Goal: Transaction & Acquisition: Purchase product/service

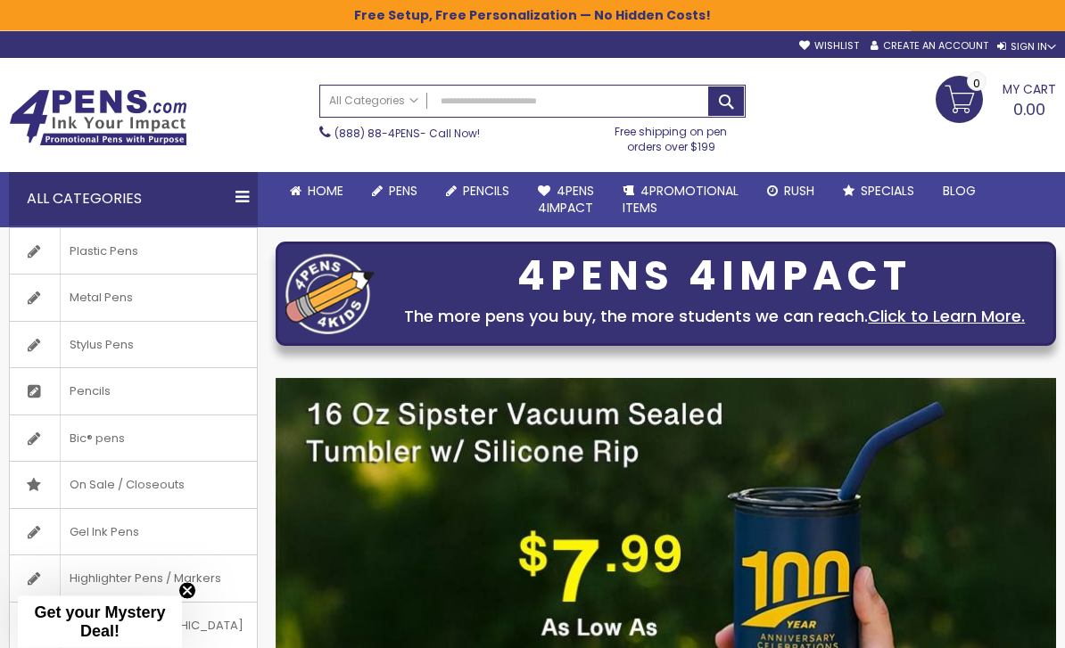
scroll to position [3, 0]
click at [235, 209] on div "All Categories" at bounding box center [133, 199] width 249 height 54
click at [241, 190] on div "All Categories" at bounding box center [133, 199] width 249 height 54
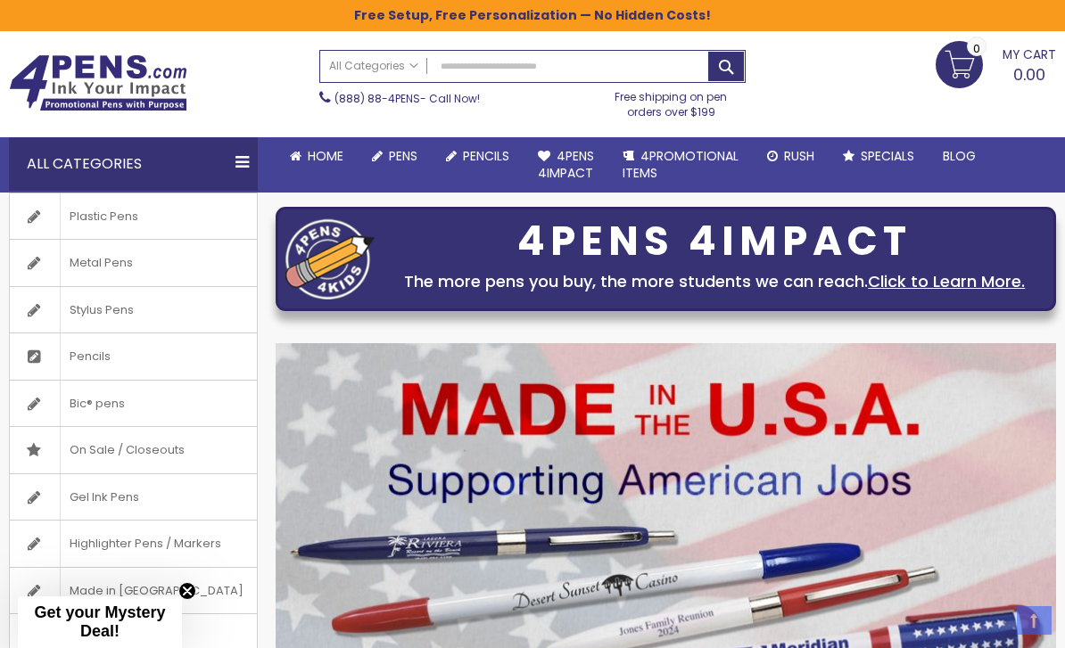
scroll to position [34, 0]
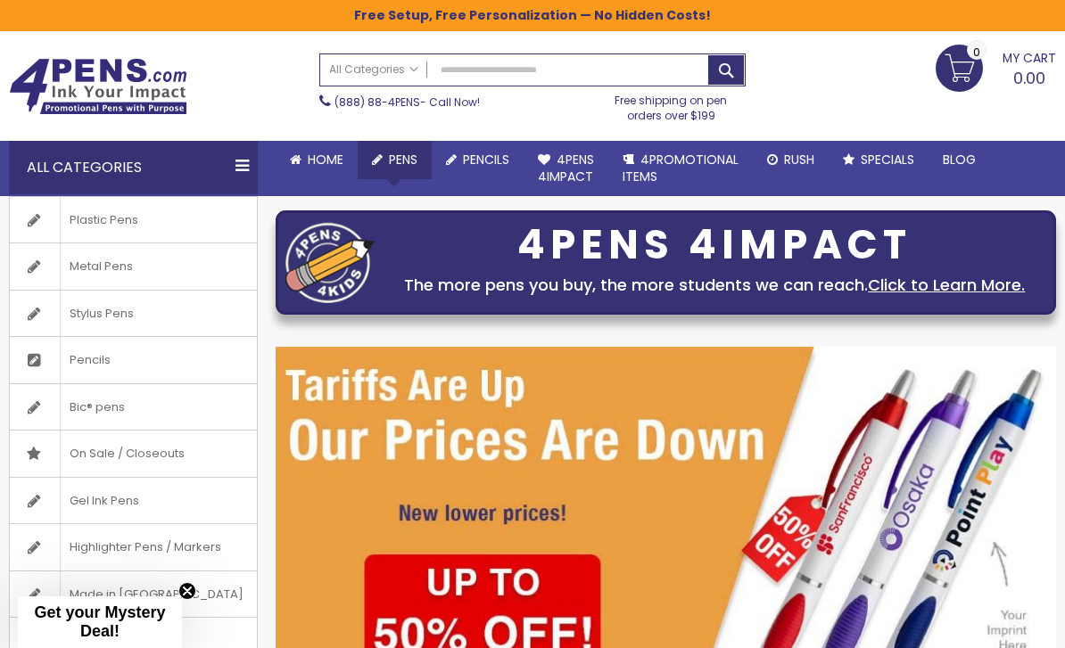
click at [0, 0] on link "All Pens" at bounding box center [0, 0] width 0 height 0
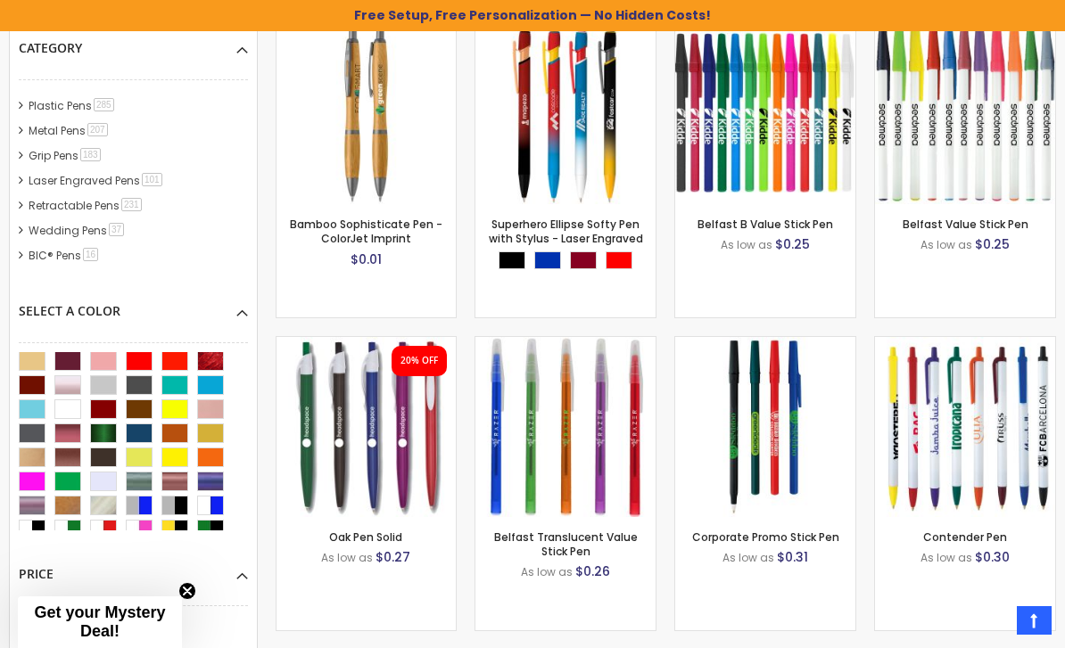
scroll to position [176, 0]
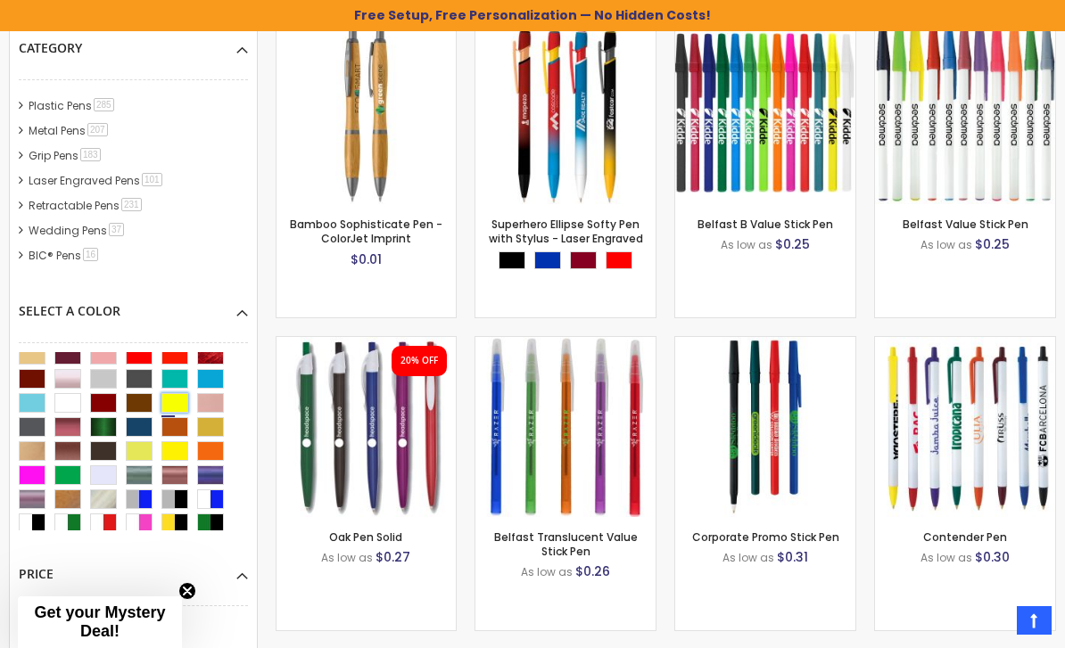
click at [181, 398] on div "Yellow" at bounding box center [174, 403] width 27 height 20
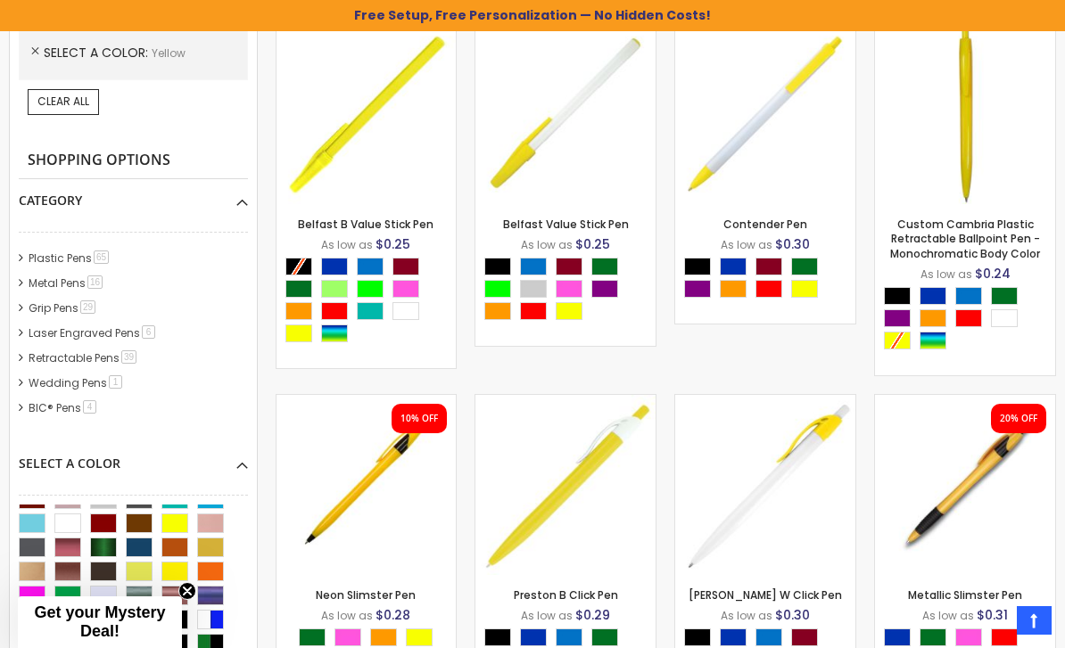
scroll to position [209, 0]
click at [181, 549] on div "Metallic Orange" at bounding box center [174, 547] width 27 height 20
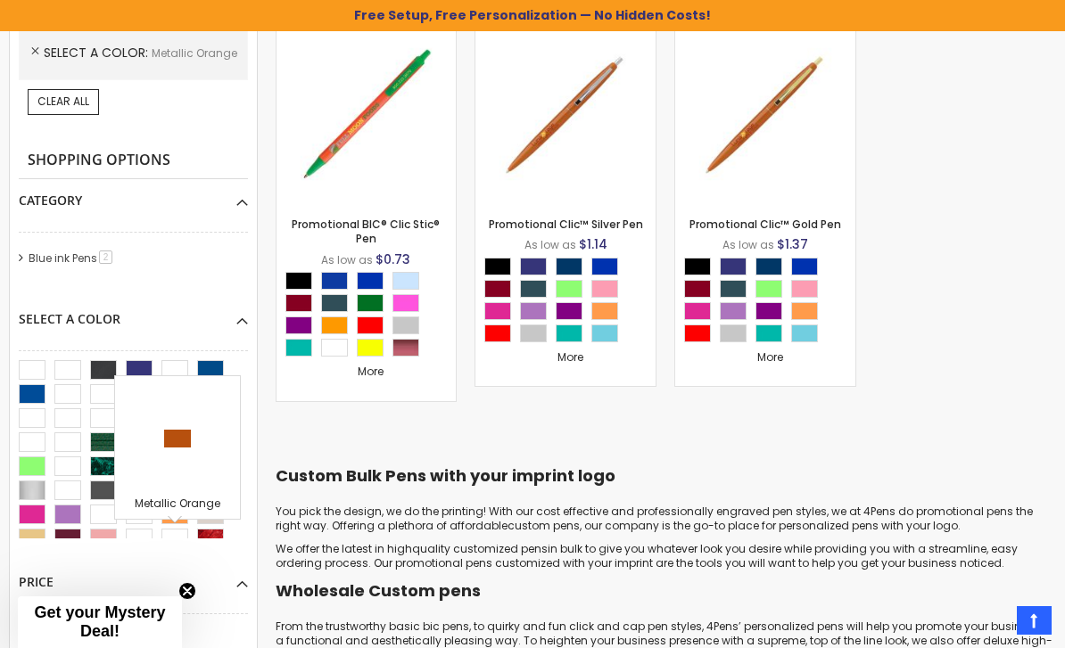
click at [192, 442] on div at bounding box center [178, 439] width 116 height 116
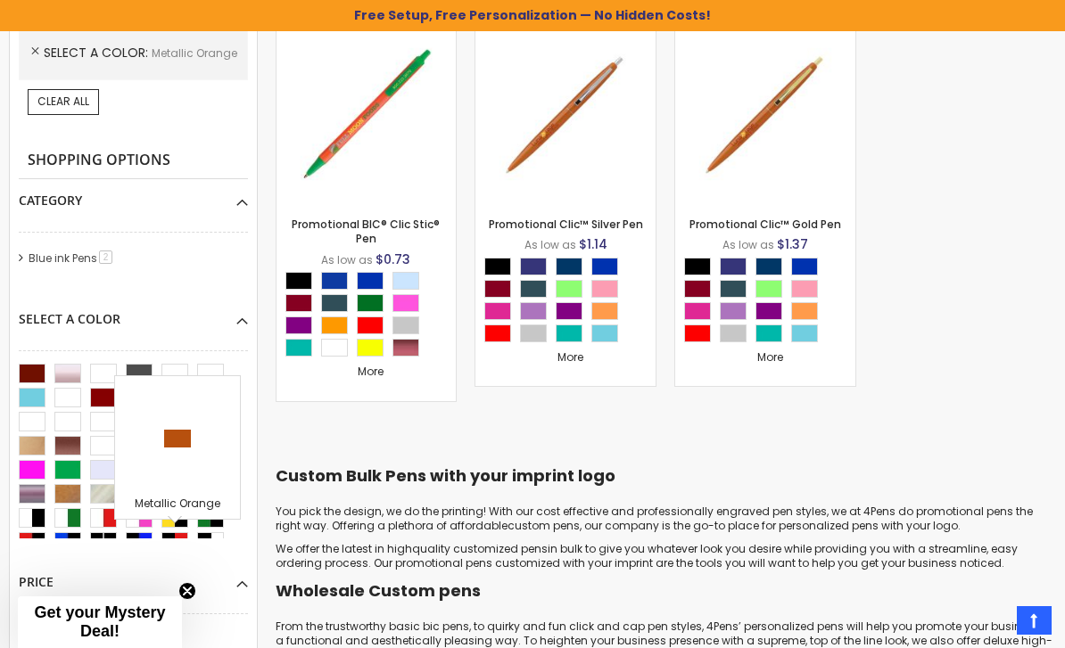
scroll to position [201, 0]
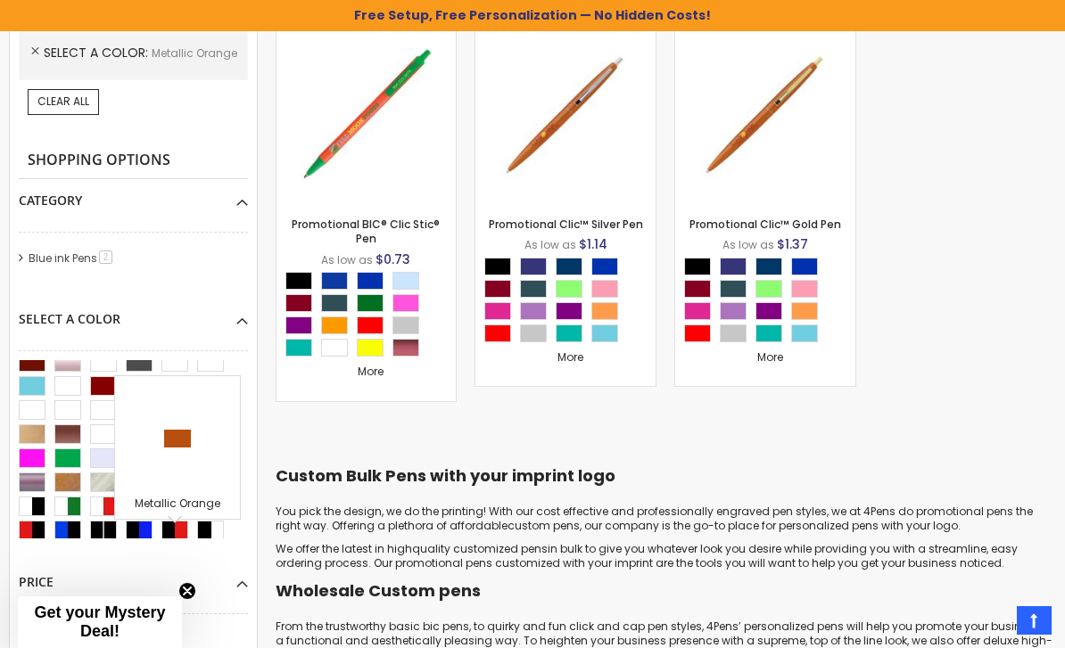
click at [195, 285] on div "Category Blue ink Pens 2 item" at bounding box center [133, 238] width 229 height 119
click at [221, 323] on div "Select A Color" at bounding box center [133, 313] width 229 height 30
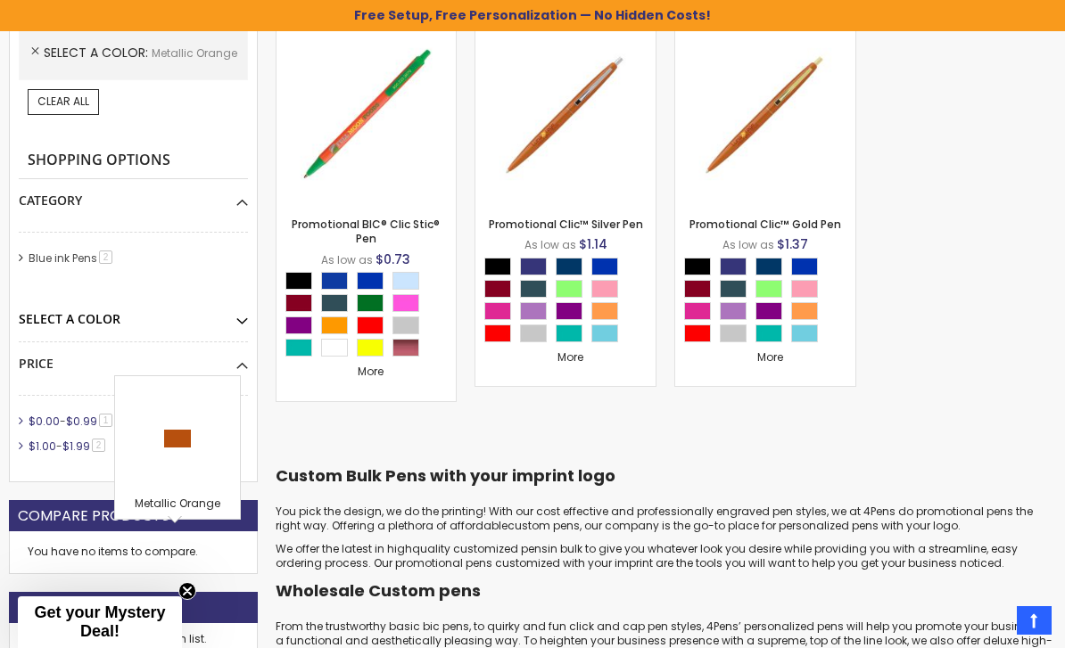
click at [238, 320] on div "Select A Color" at bounding box center [133, 313] width 229 height 30
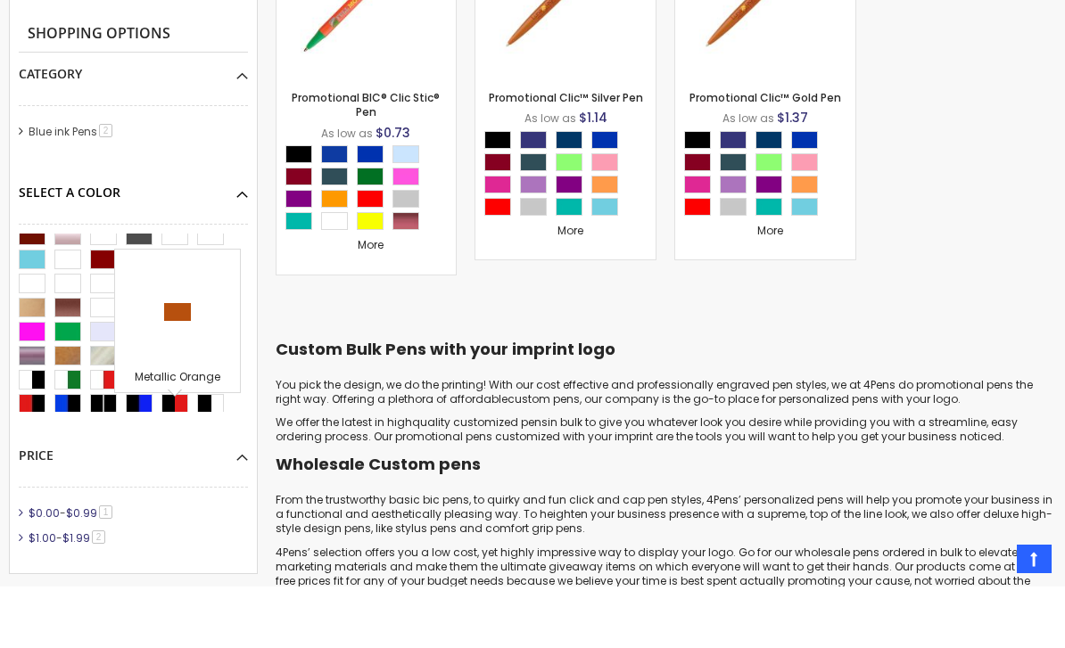
scroll to position [667, 0]
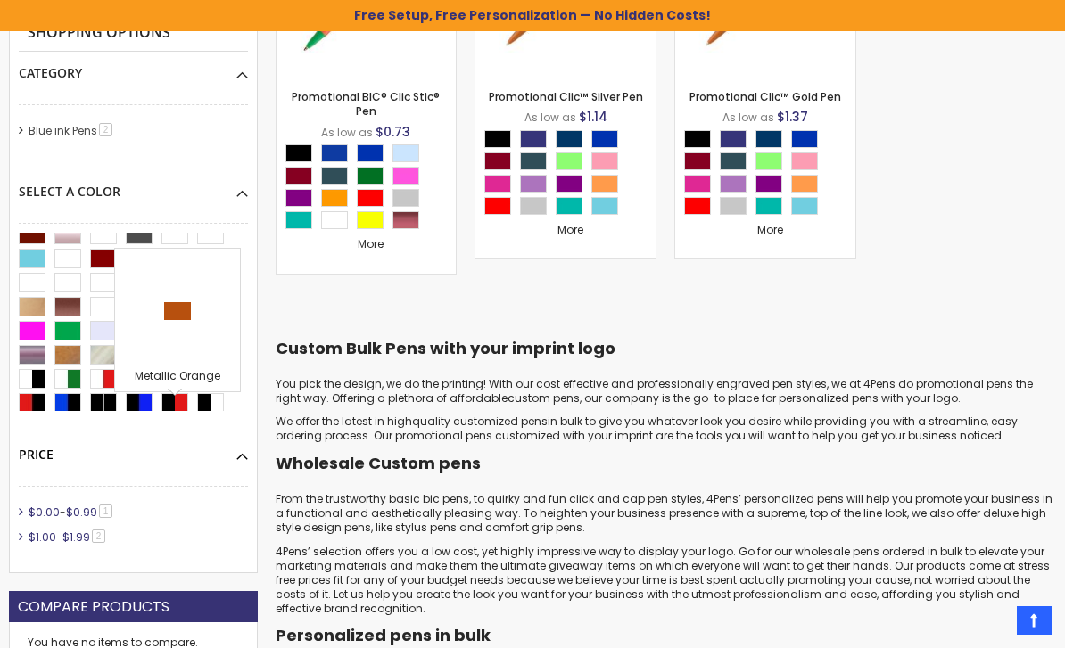
click at [239, 453] on div "Price" at bounding box center [133, 448] width 229 height 30
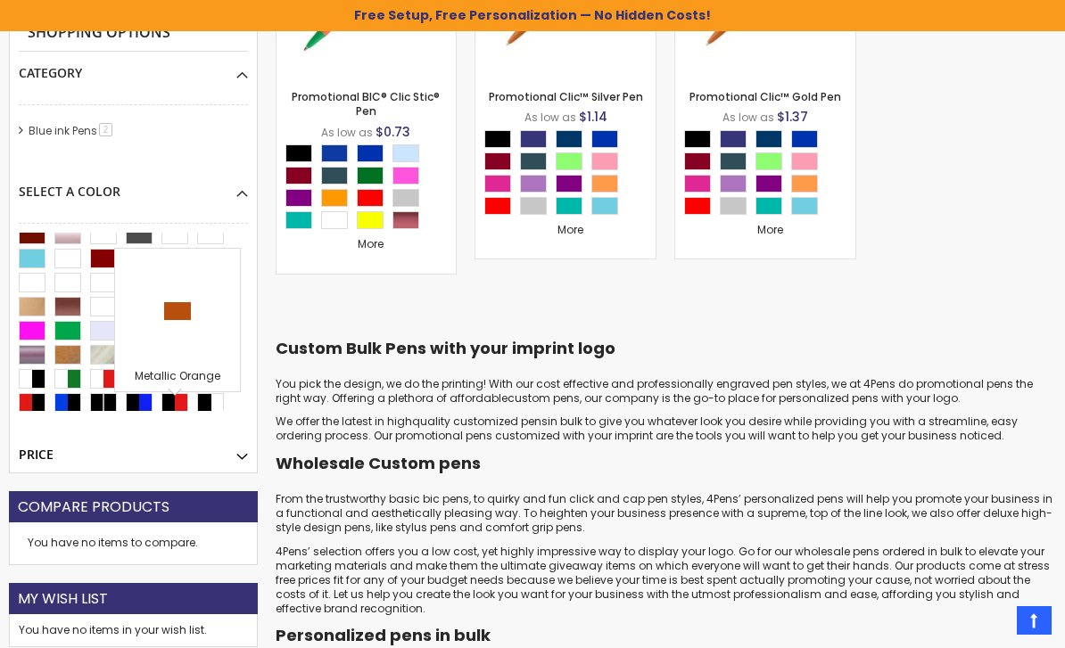
click at [243, 454] on div "Price" at bounding box center [133, 448] width 229 height 30
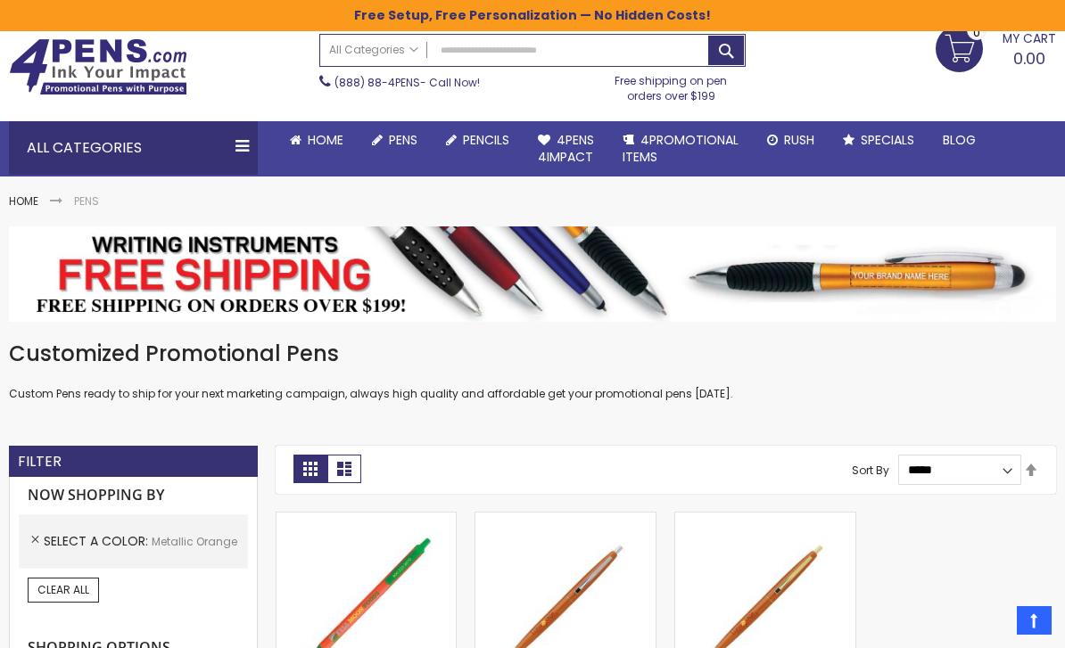
scroll to position [0, 0]
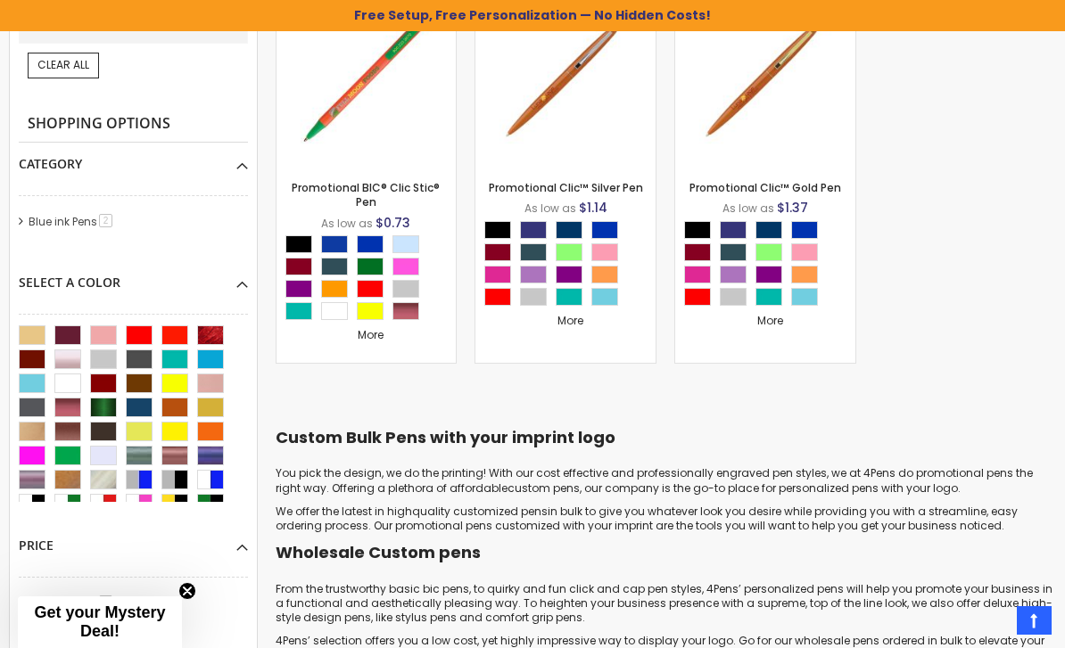
scroll to position [176, 0]
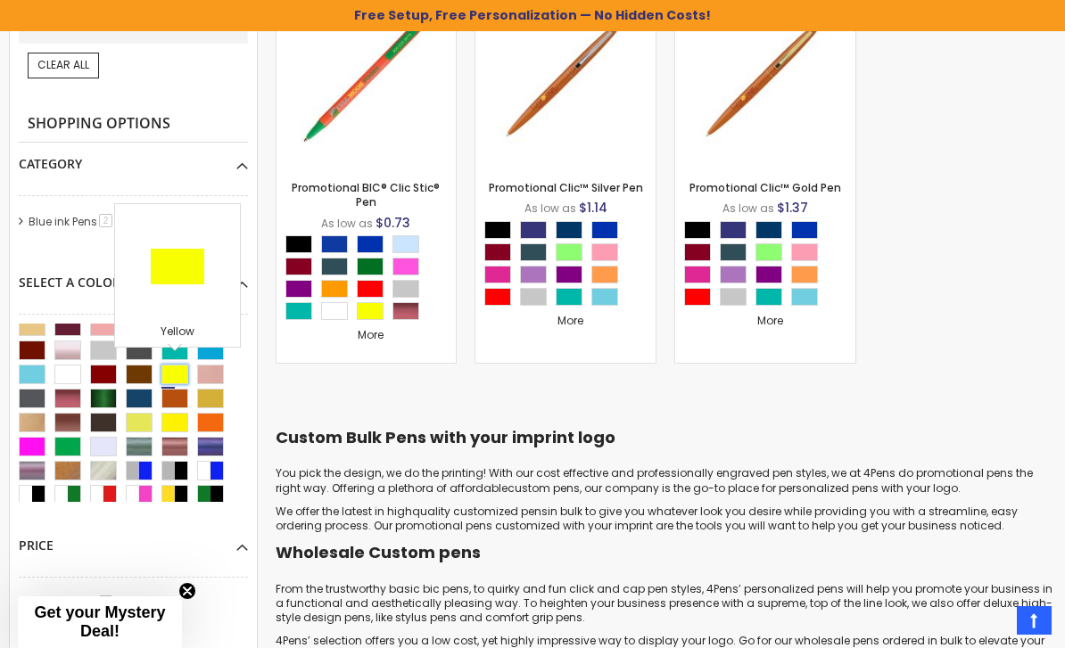
click at [181, 373] on div "Yellow" at bounding box center [174, 375] width 27 height 20
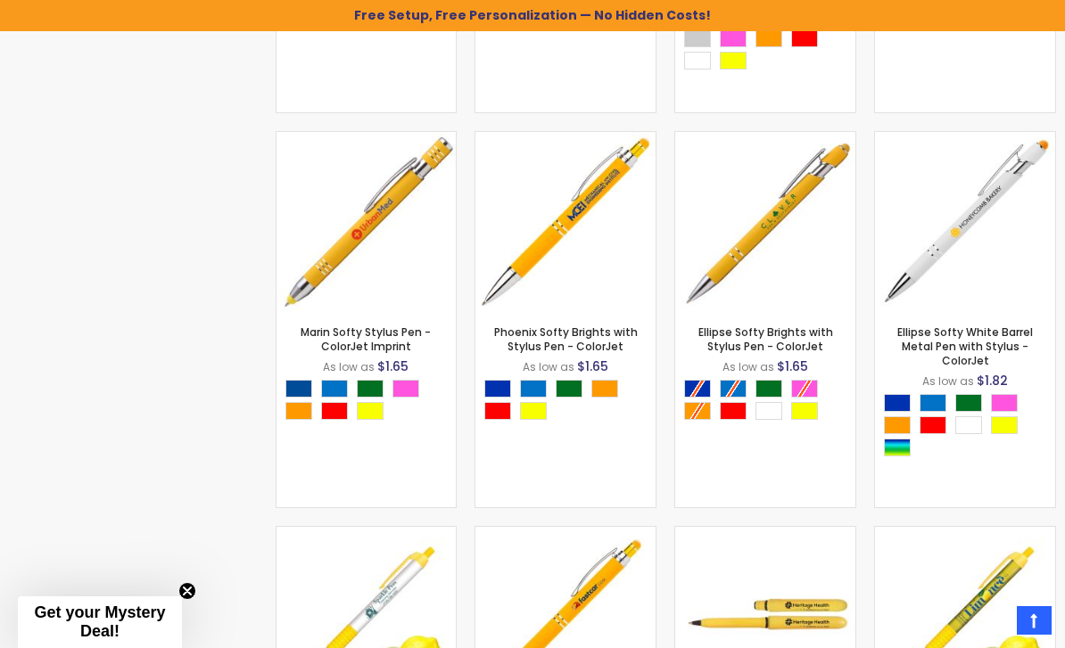
scroll to position [8303, 0]
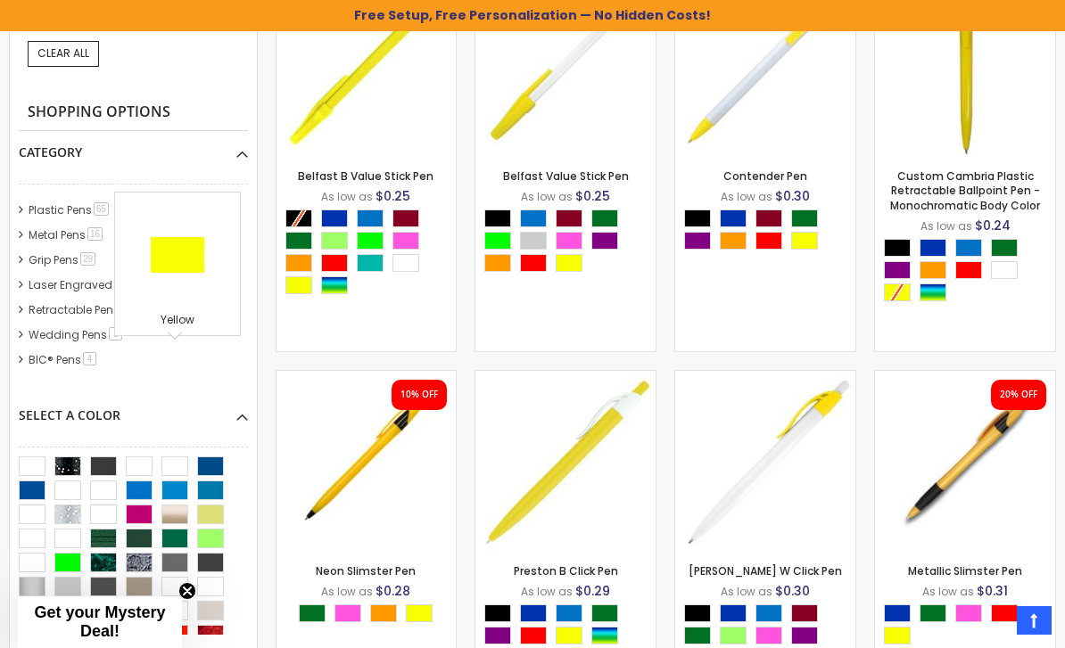
scroll to position [585, 0]
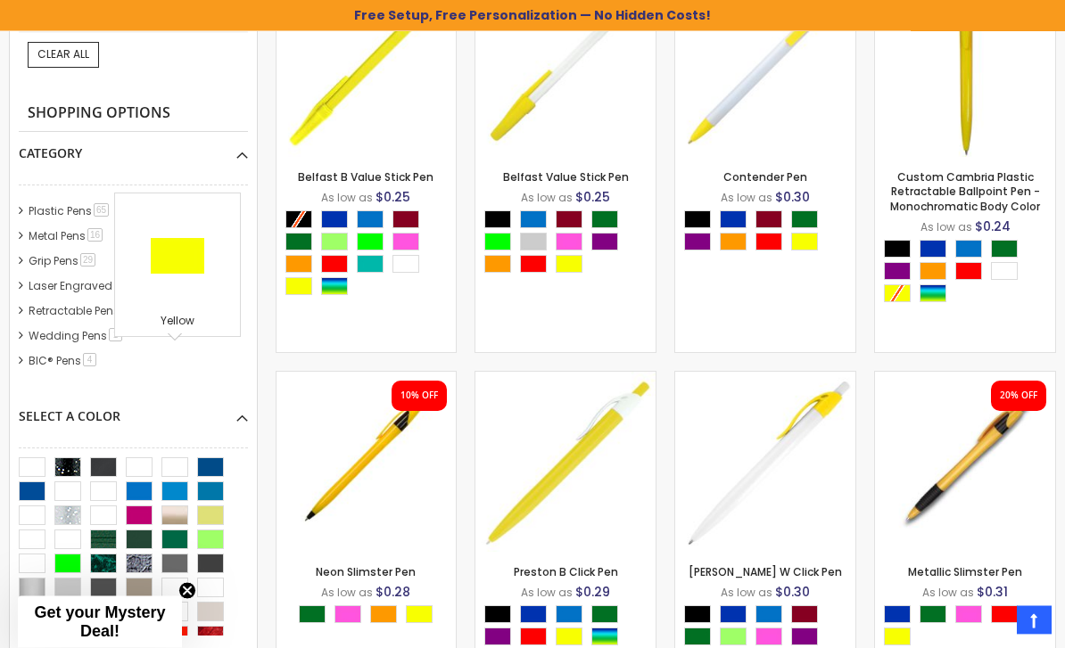
scroll to position [597, 0]
